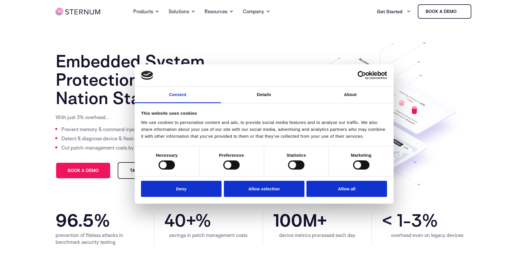
click at [336, 40] on icon at bounding box center [343, 141] width 268 height 222
click at [336, 190] on button "Allow all" at bounding box center [347, 189] width 81 height 16
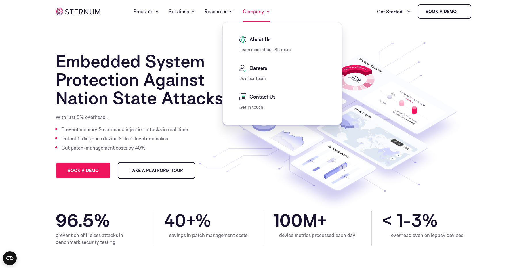
click at [250, 12] on link "Company" at bounding box center [257, 11] width 28 height 21
click at [263, 51] on link "Learn more about Sternum" at bounding box center [265, 49] width 51 height 5
